Goal: Check status: Check status

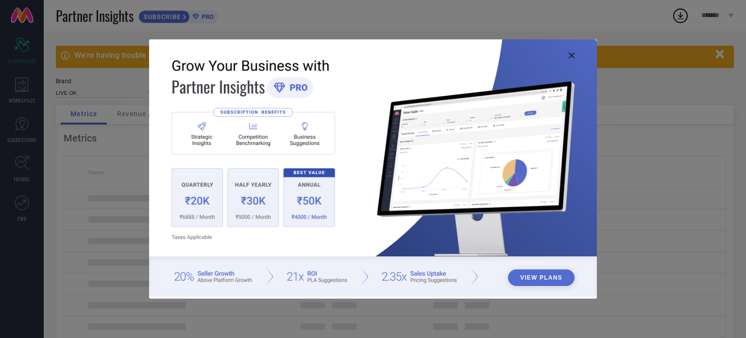
click at [573, 56] on icon at bounding box center [572, 55] width 6 height 6
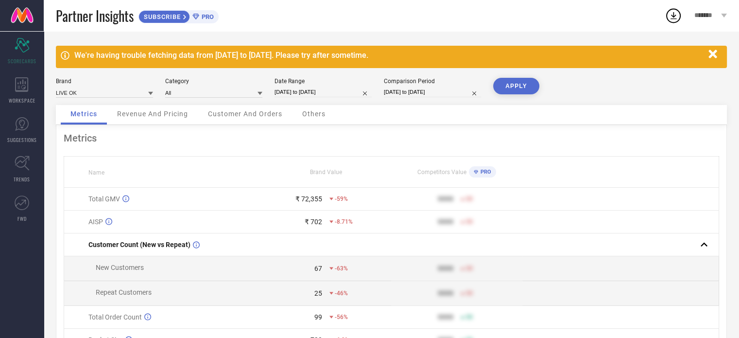
select select "7"
select select "2025"
select select "8"
select select "2025"
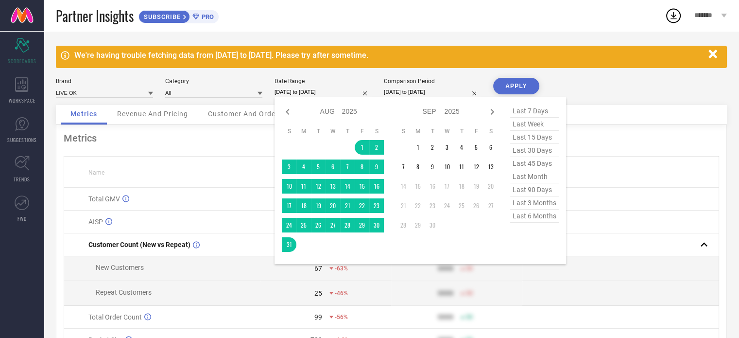
click at [307, 92] on input "[DATE] to [DATE]" at bounding box center [323, 92] width 97 height 10
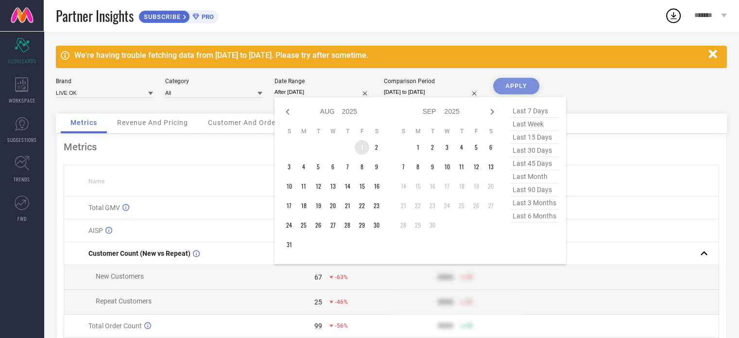
click at [360, 142] on td "1" at bounding box center [362, 147] width 15 height 15
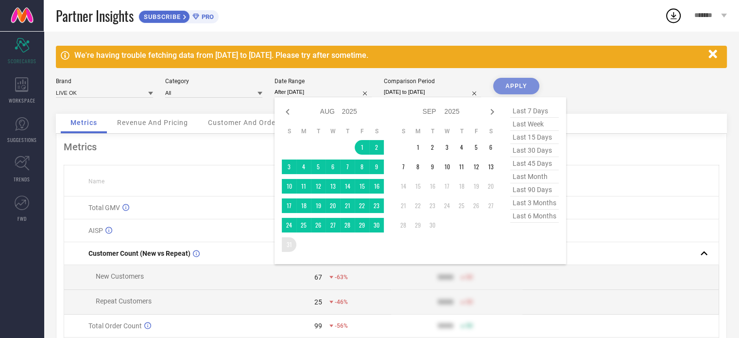
type input "[DATE] to [DATE]"
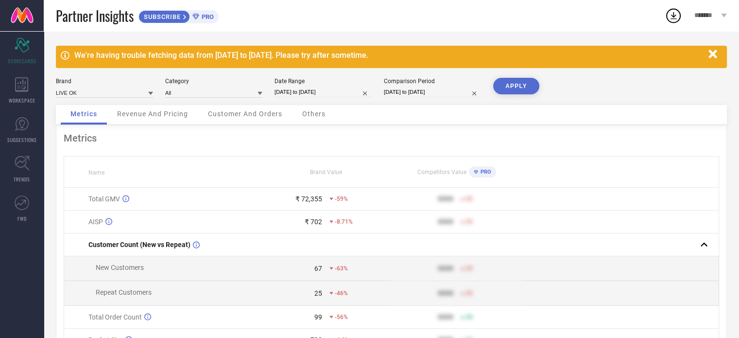
click at [515, 93] on button "APPLY" at bounding box center [516, 86] width 46 height 17
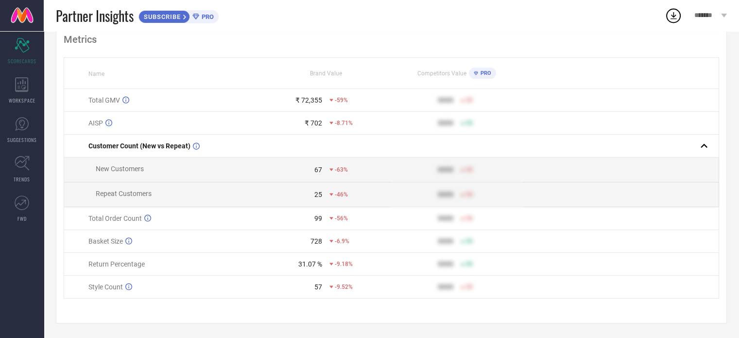
scroll to position [102, 0]
